Goal: Navigation & Orientation: Find specific page/section

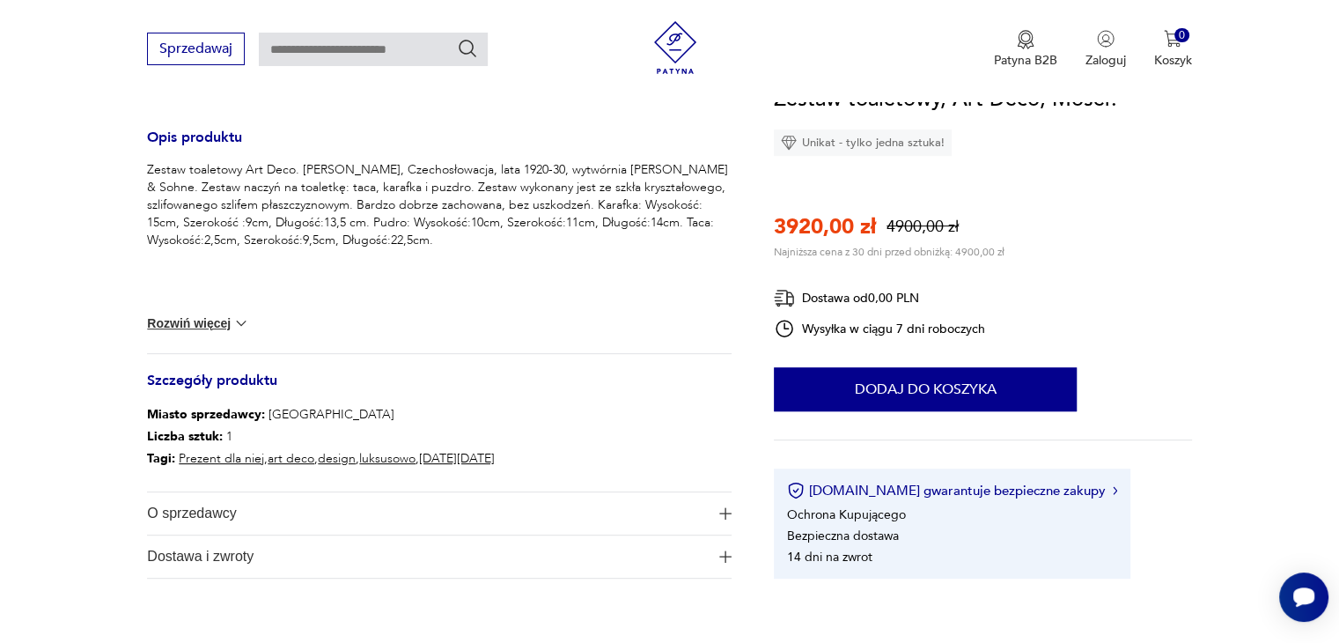
scroll to position [1145, 0]
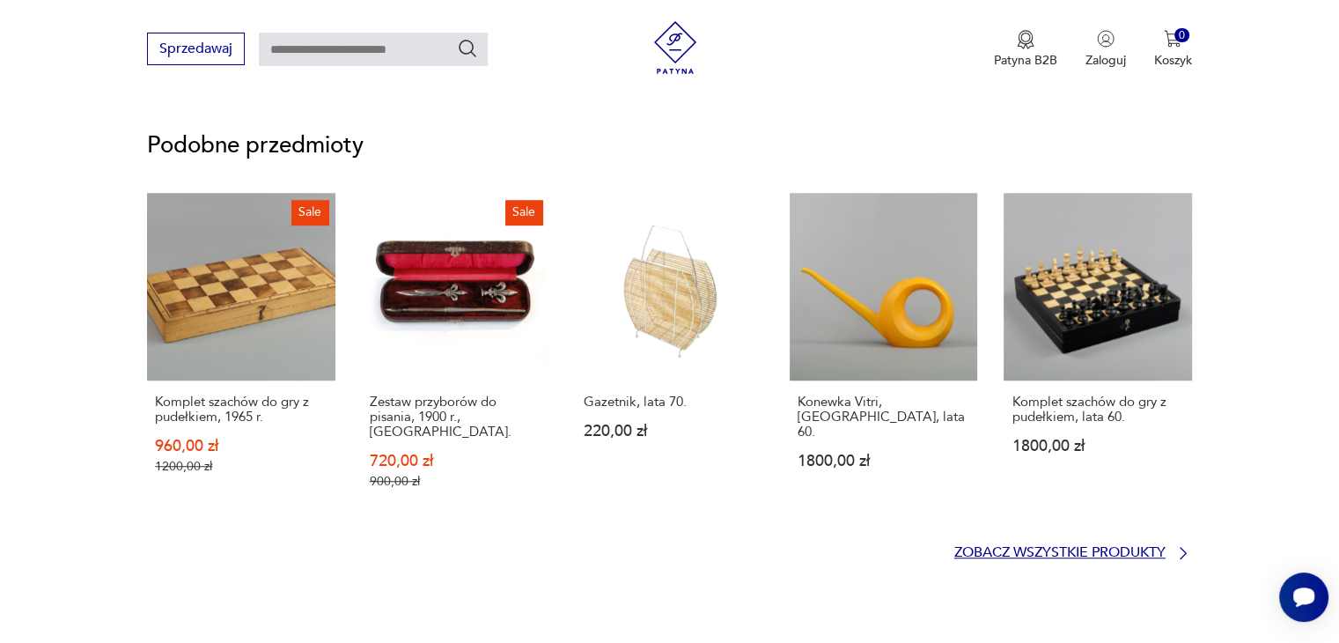
click at [1060, 547] on p "Zobacz wszystkie produkty" at bounding box center [1059, 552] width 211 height 11
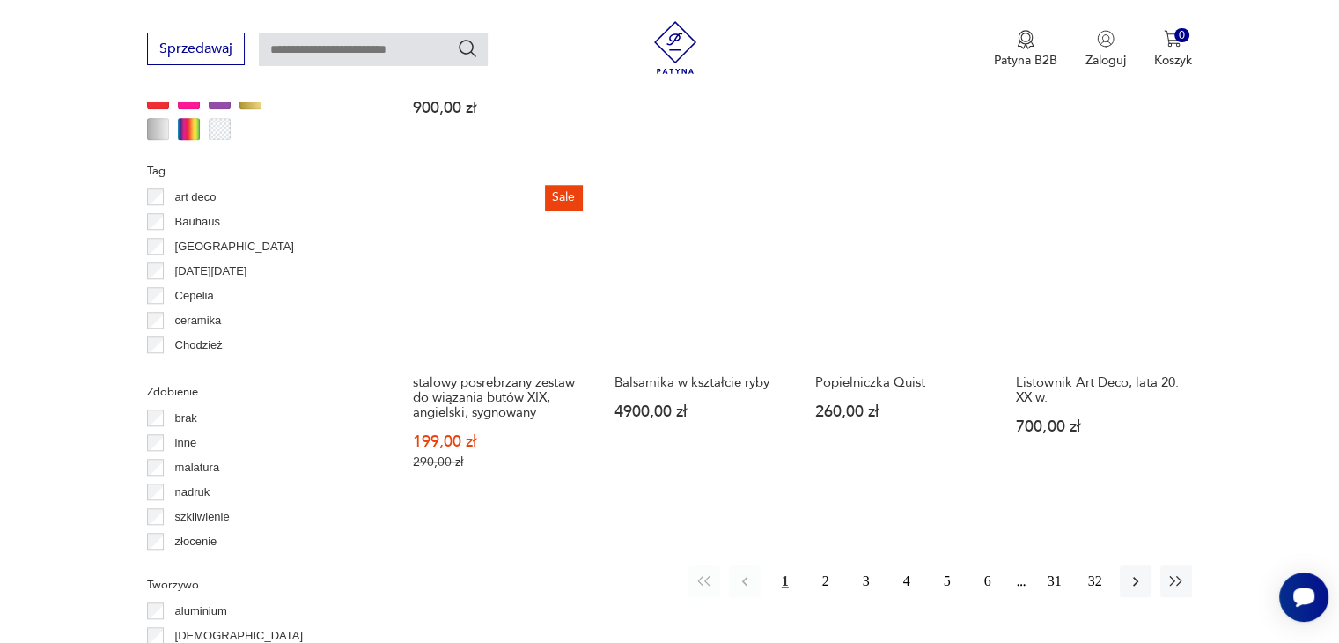
scroll to position [1787, 0]
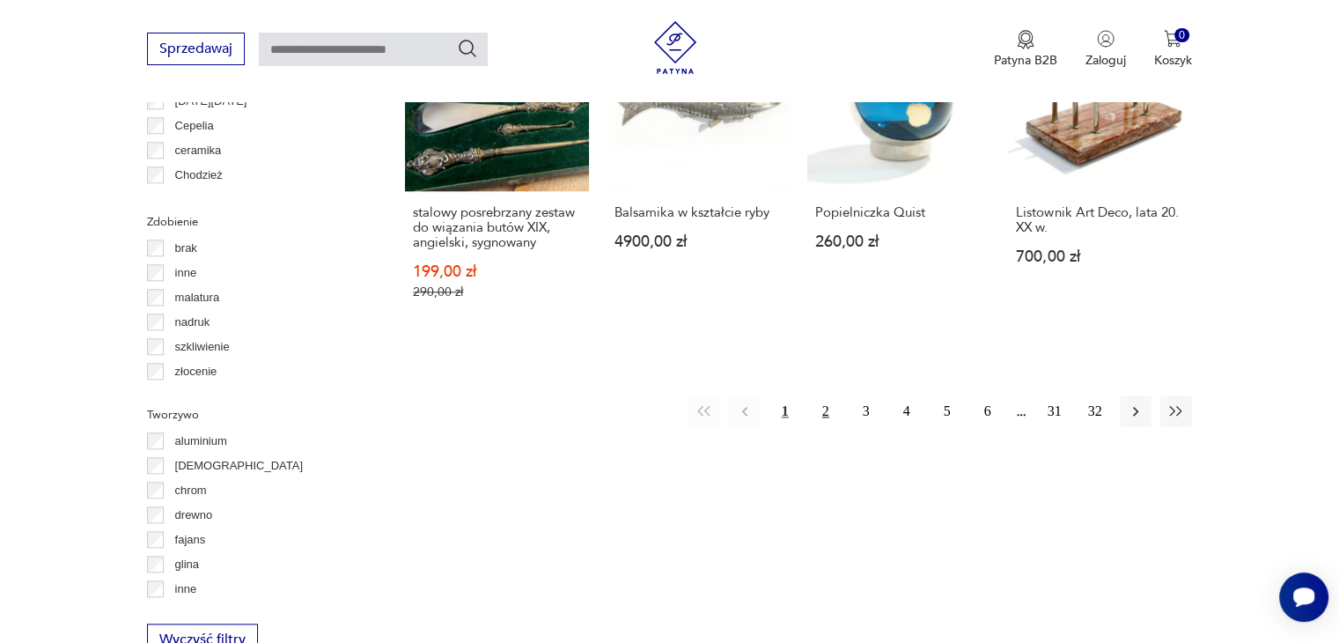
click at [814, 395] on button "2" at bounding box center [826, 411] width 32 height 32
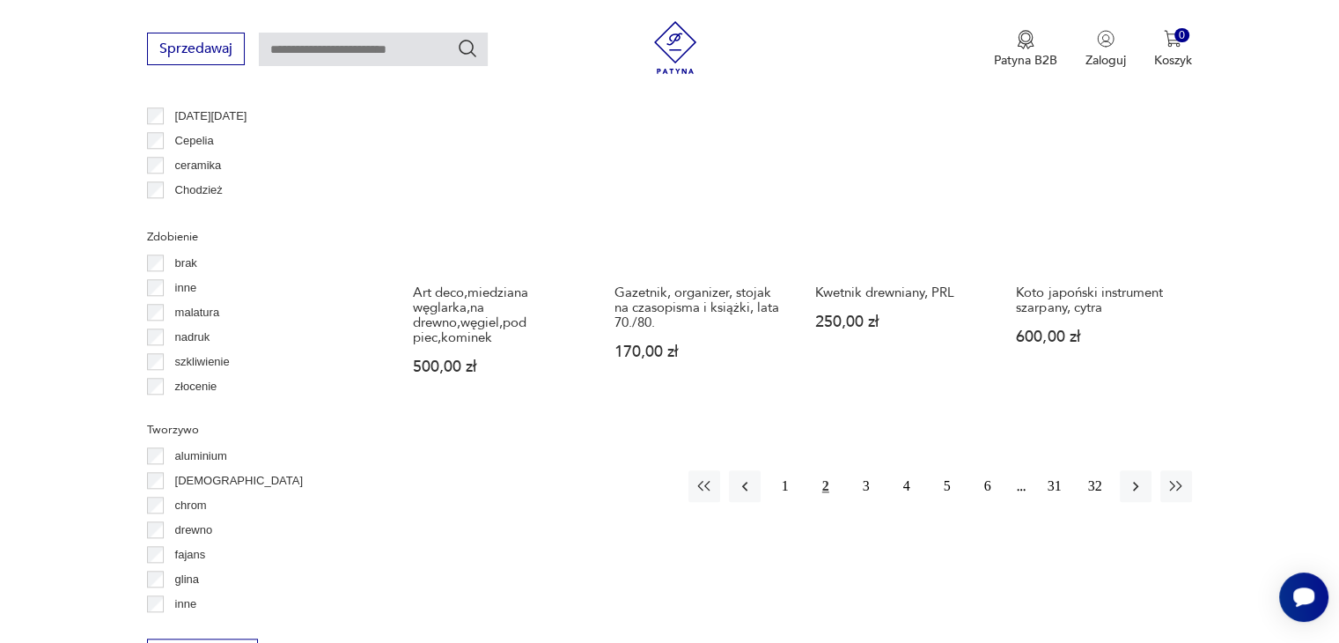
scroll to position [1964, 0]
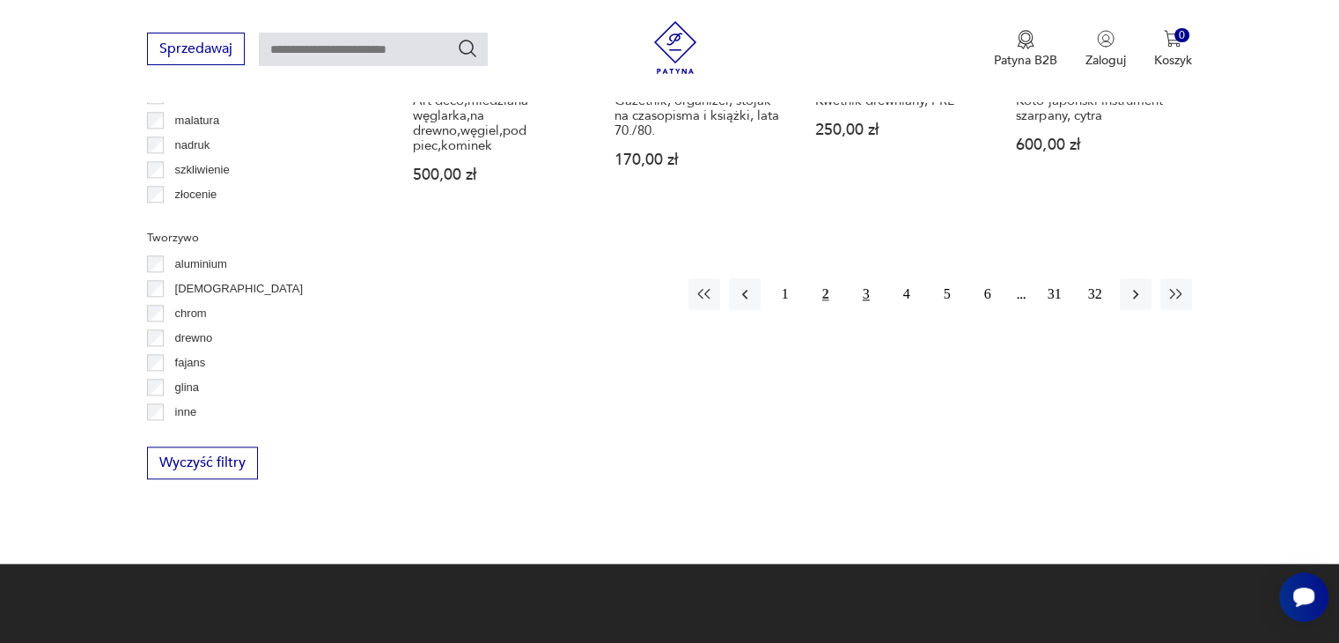
click at [870, 278] on button "3" at bounding box center [867, 294] width 32 height 32
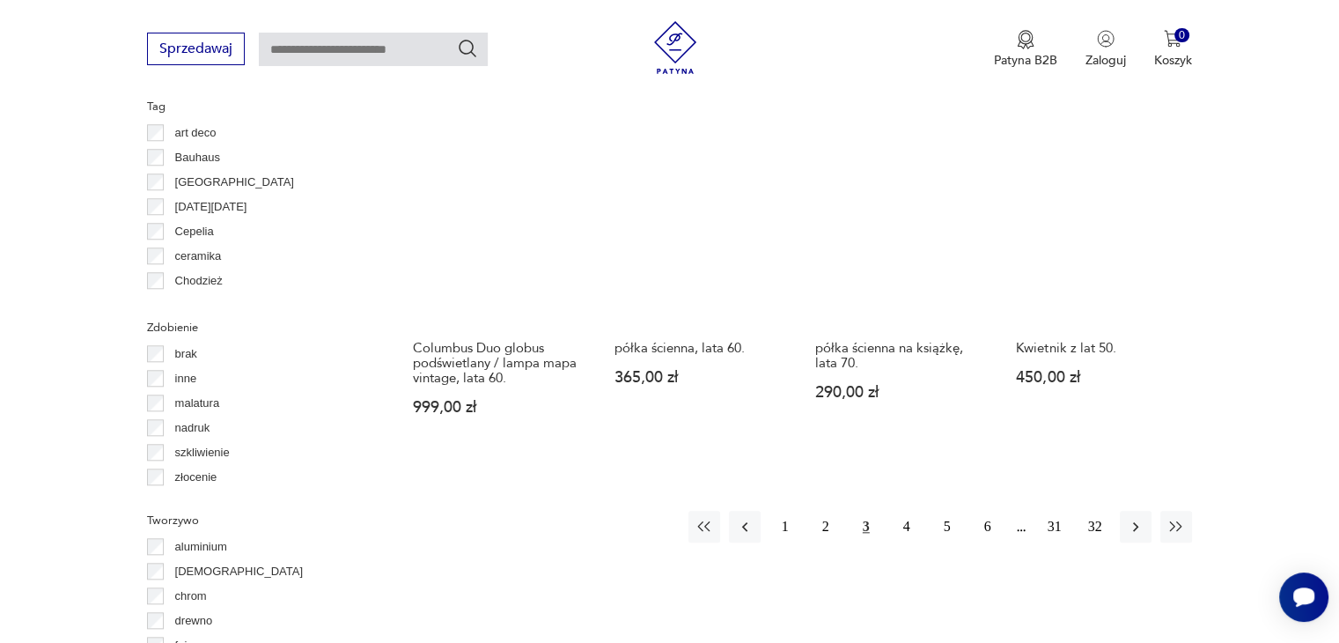
scroll to position [1787, 0]
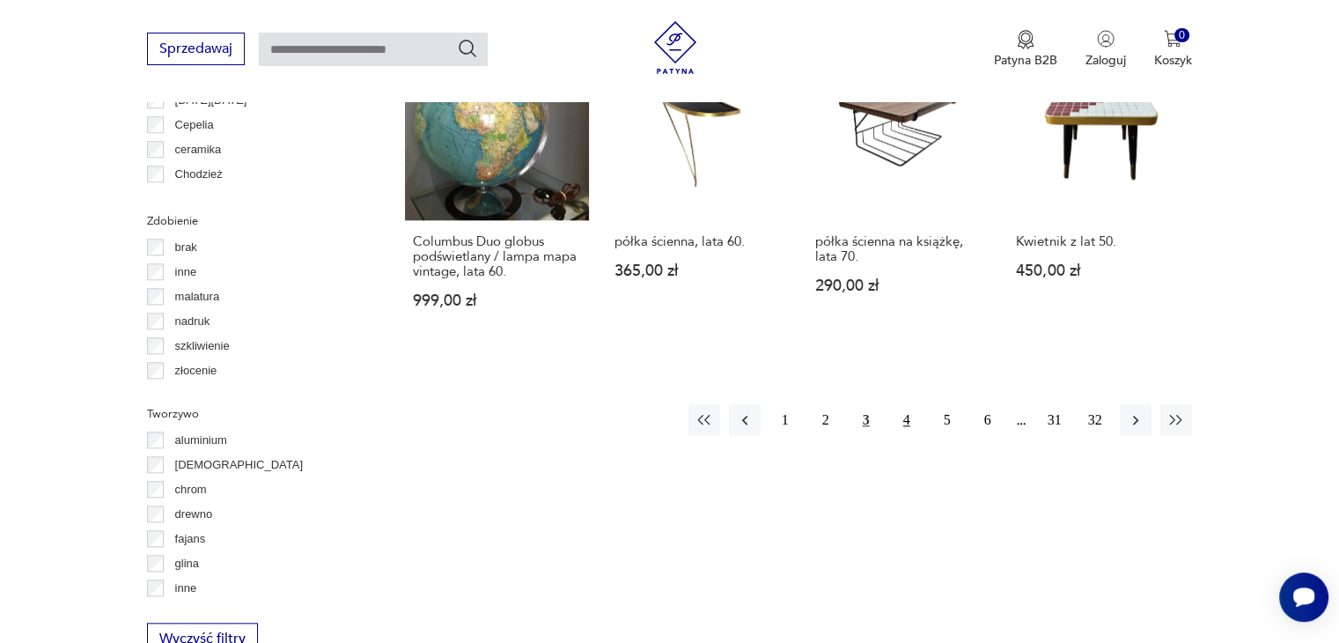
click at [905, 404] on button "4" at bounding box center [907, 420] width 32 height 32
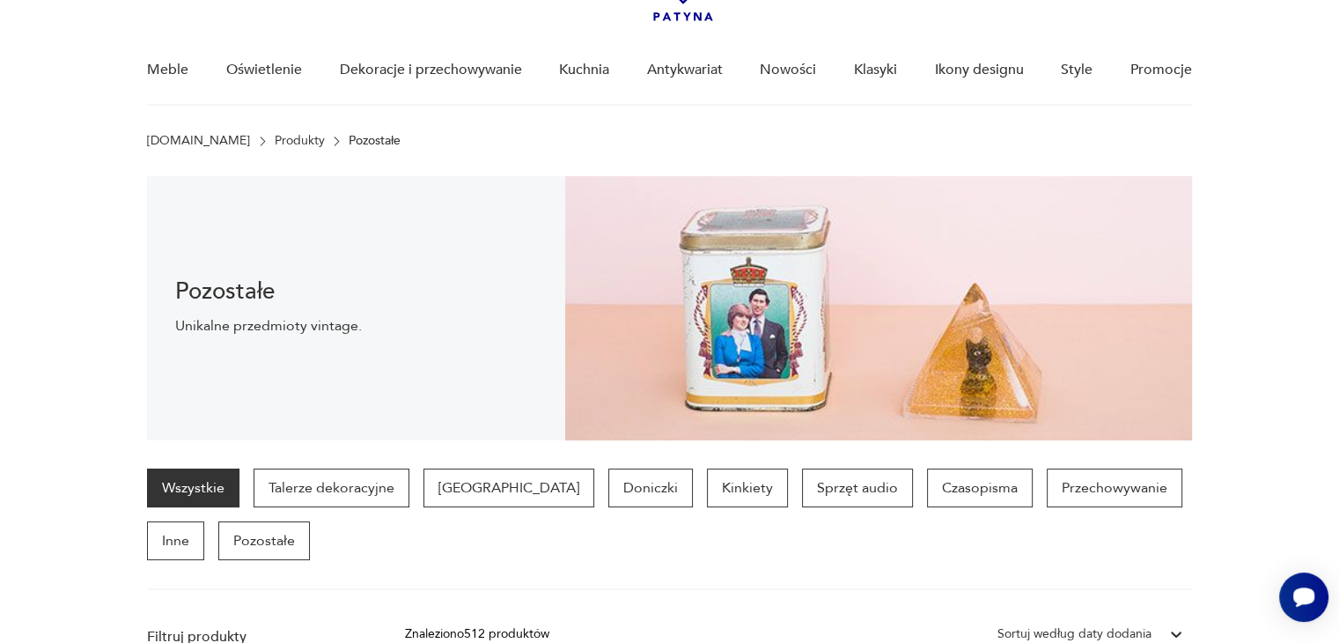
scroll to position [26, 0]
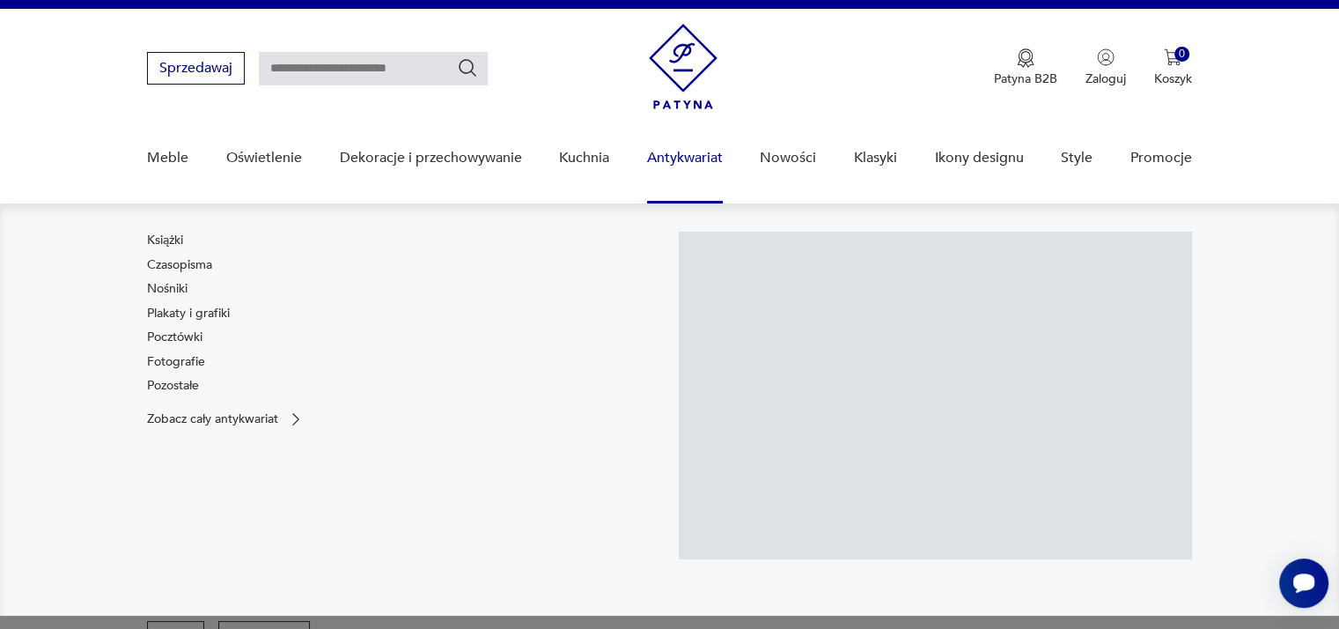
click at [693, 155] on link "Antykwariat" at bounding box center [685, 158] width 76 height 68
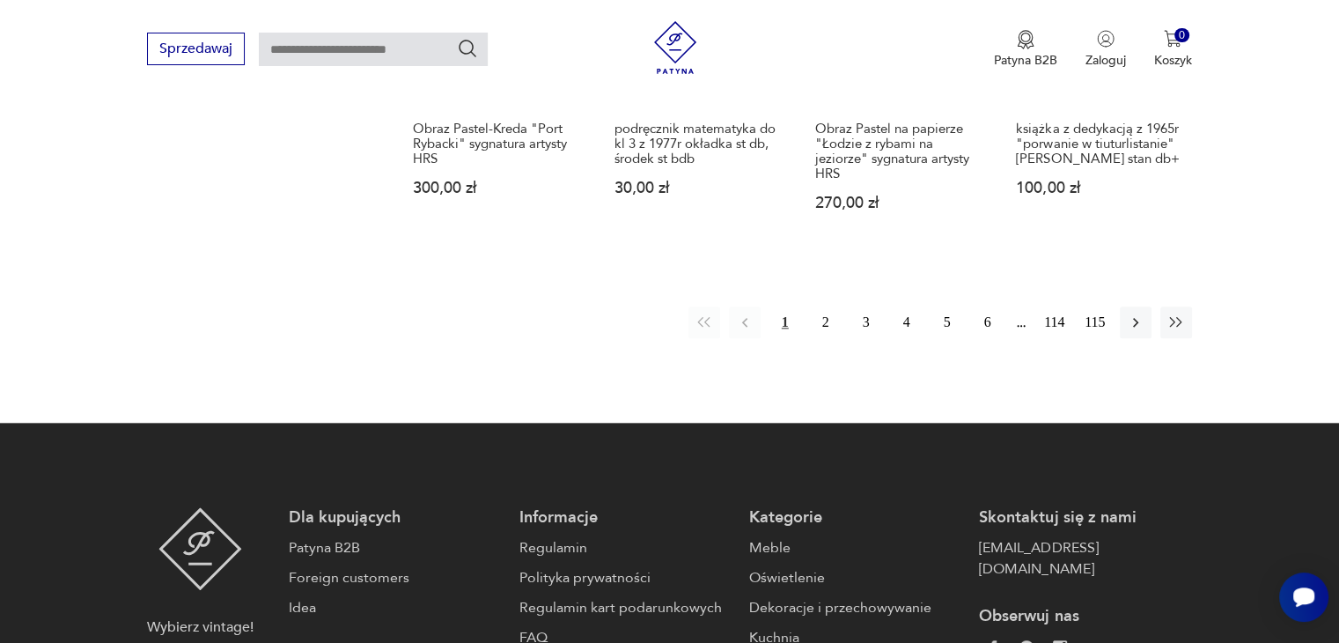
scroll to position [1964, 0]
